Goal: Information Seeking & Learning: Learn about a topic

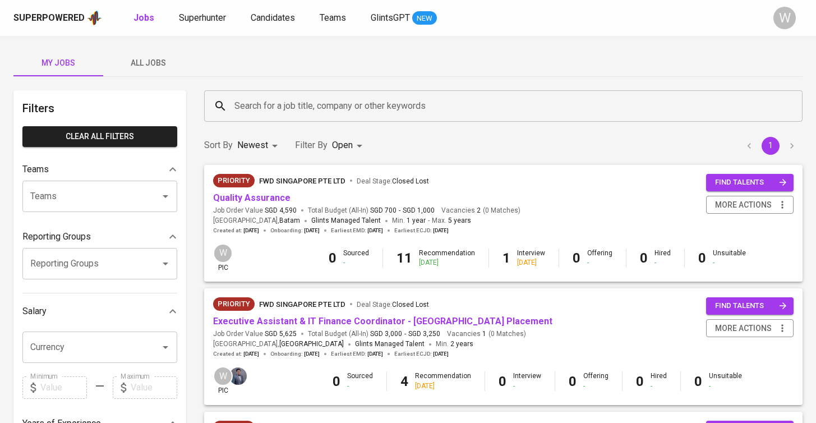
click at [152, 68] on span "All Jobs" at bounding box center [148, 63] width 76 height 14
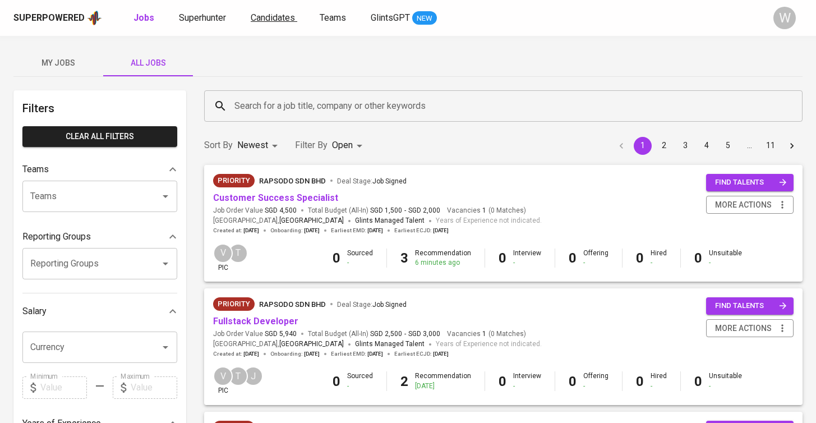
click at [260, 14] on span "Candidates" at bounding box center [273, 17] width 44 height 11
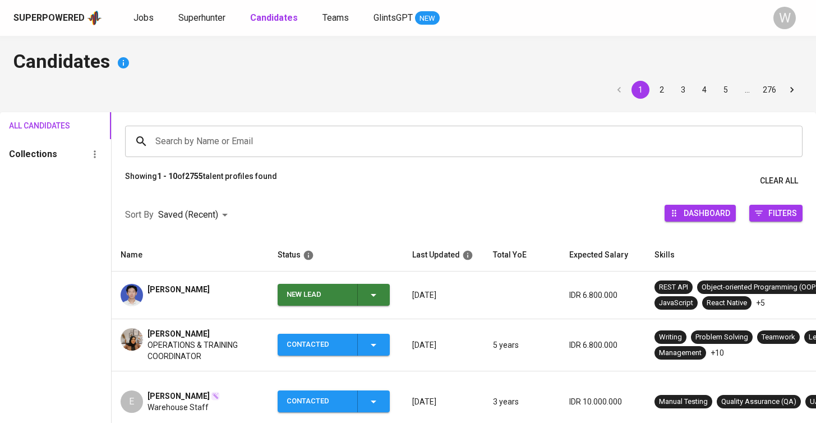
click at [200, 148] on input "Search by Name or Email" at bounding box center [466, 141] width 628 height 21
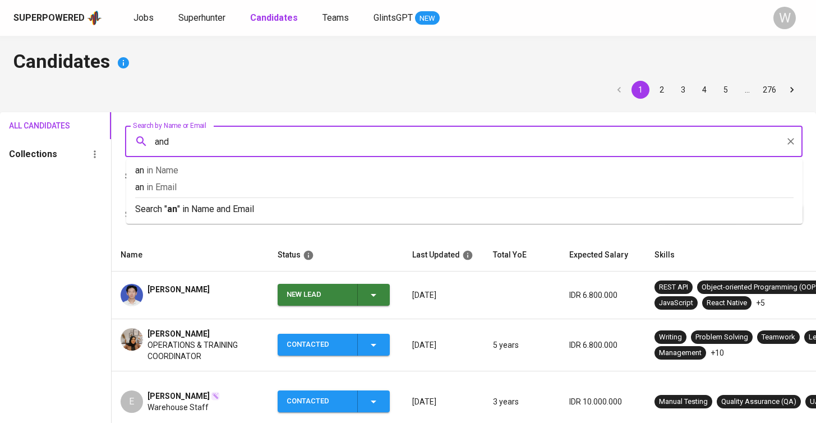
type input "andi"
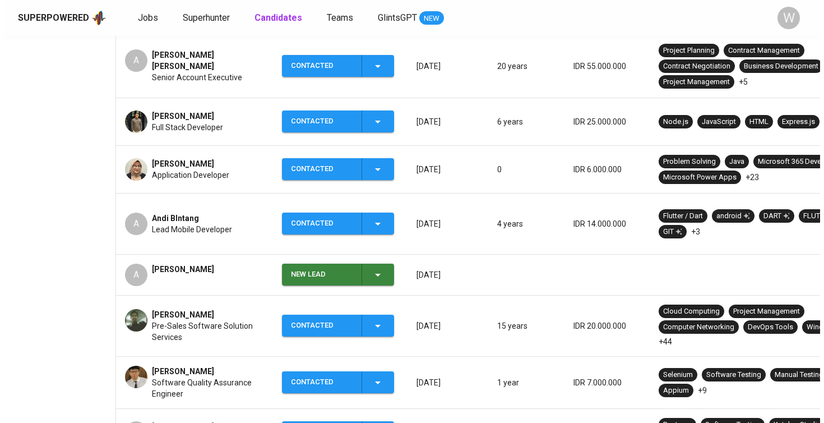
scroll to position [328, 0]
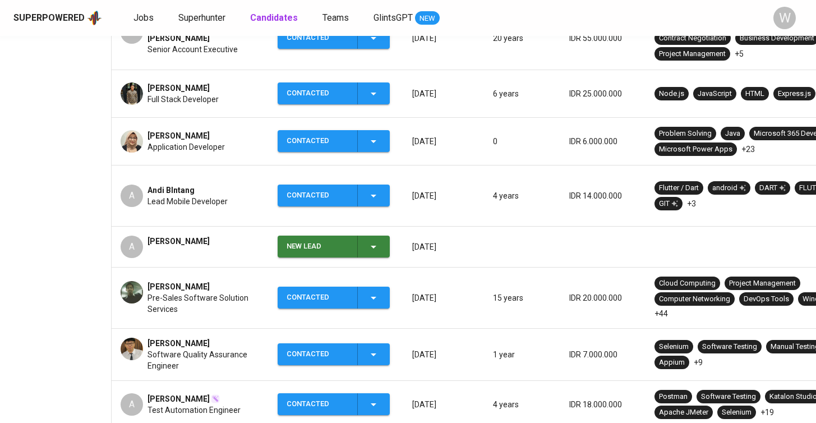
click at [184, 292] on span "Pre-Sales Software Solution Services" at bounding box center [203, 303] width 112 height 22
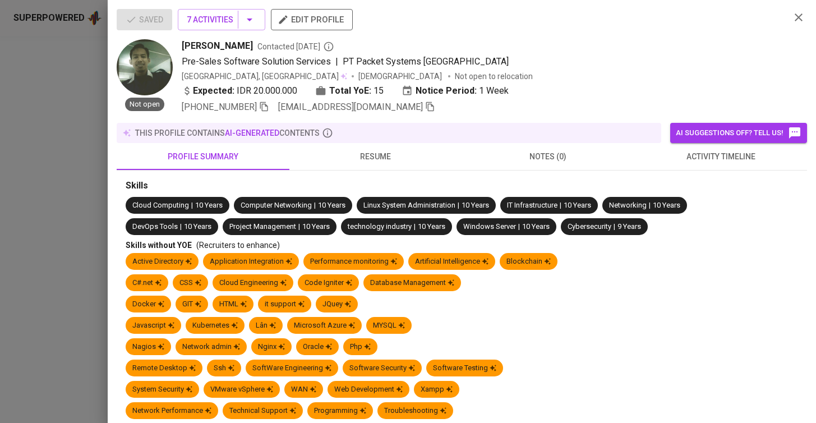
click at [184, 278] on div at bounding box center [408, 211] width 816 height 423
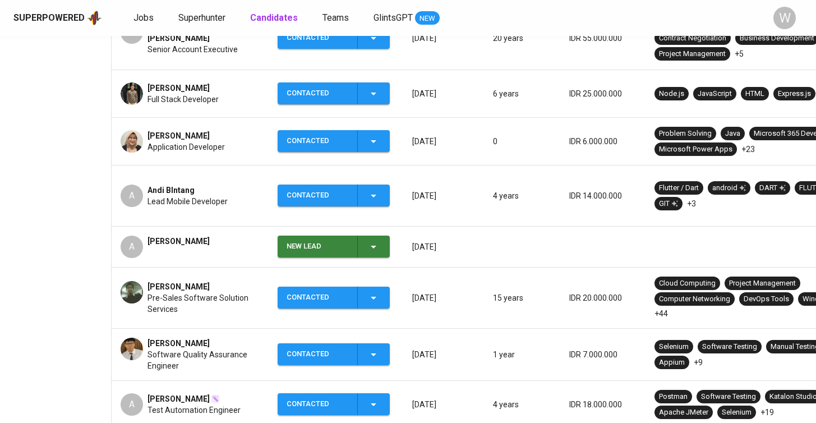
click at [183, 281] on span "[PERSON_NAME]" at bounding box center [178, 286] width 62 height 11
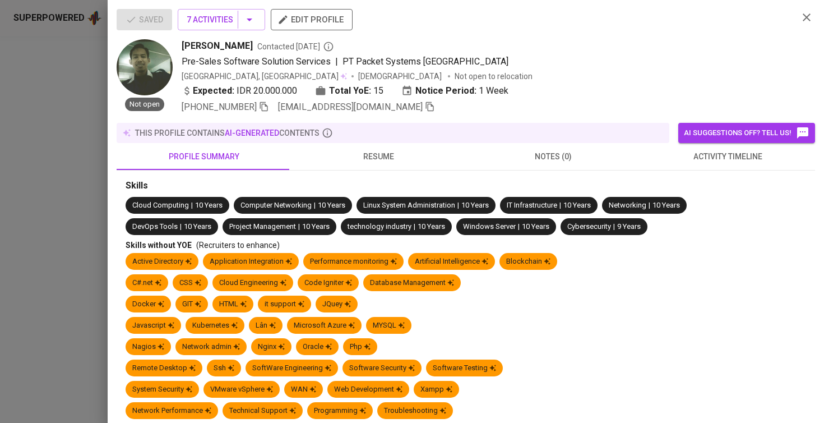
click at [346, 163] on span "resume" at bounding box center [378, 157] width 161 height 14
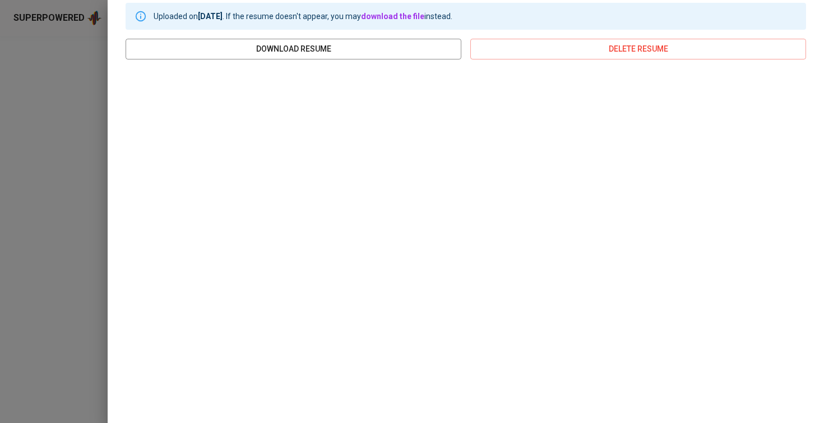
scroll to position [176, 0]
